Goal: Information Seeking & Learning: Learn about a topic

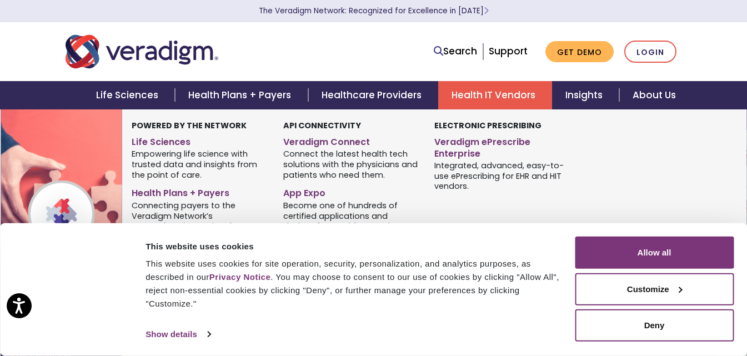
click at [487, 93] on link "Health IT Vendors" at bounding box center [495, 95] width 114 height 28
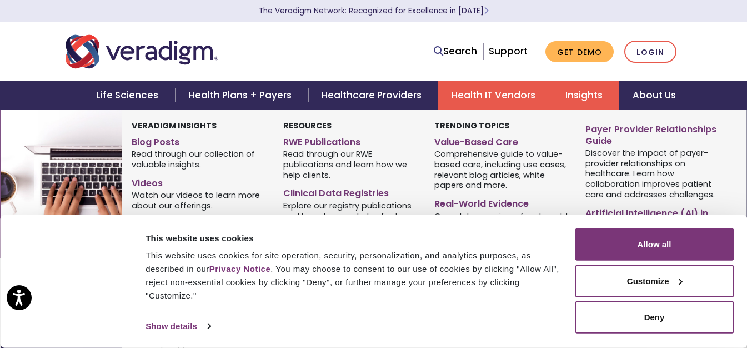
click at [579, 95] on link "Insights" at bounding box center [585, 95] width 67 height 28
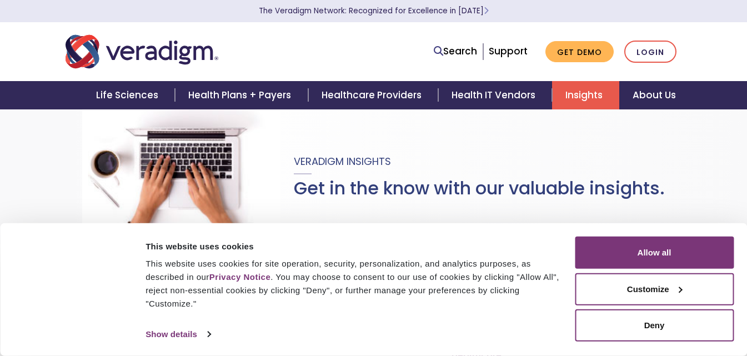
scroll to position [979, 0]
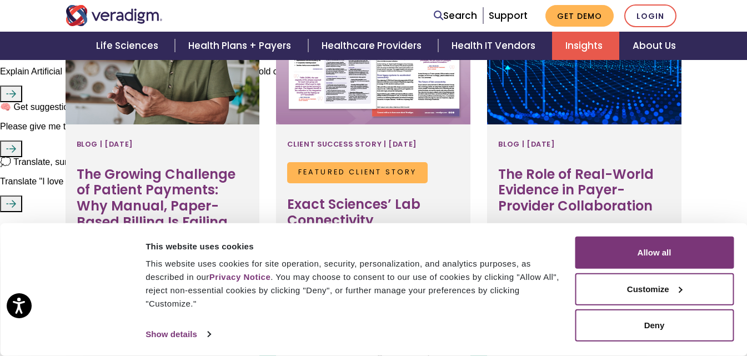
scroll to position [1500, 0]
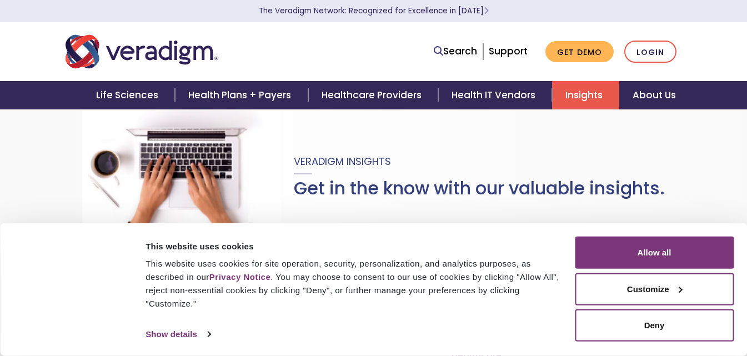
scroll to position [2799, 0]
